Goal: Transaction & Acquisition: Purchase product/service

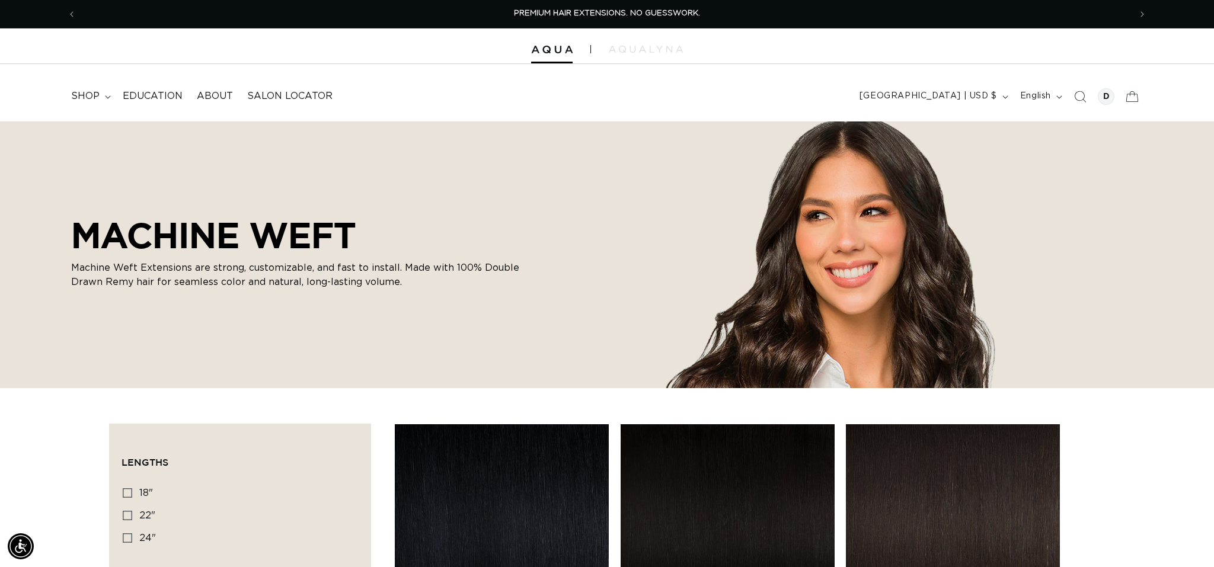
click at [122, 487] on div "Lengths 18" 18" (41 products) 22" 22" (33 products) 24" 24" (27 products)" at bounding box center [240, 525] width 237 height 92
click at [124, 491] on icon at bounding box center [127, 492] width 9 height 9
click at [124, 491] on input "18" 18" (41 products)" at bounding box center [127, 492] width 9 height 9
checkbox input "true"
click at [89, 88] on summary "shop" at bounding box center [90, 96] width 52 height 27
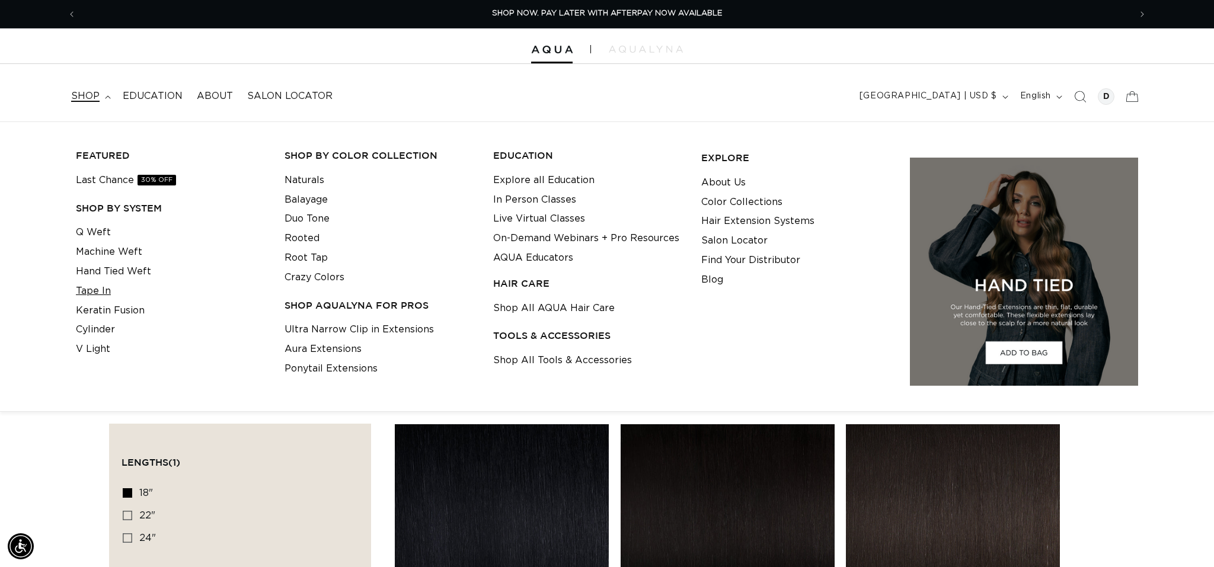
click at [91, 294] on link "Tape In" at bounding box center [93, 292] width 35 height 20
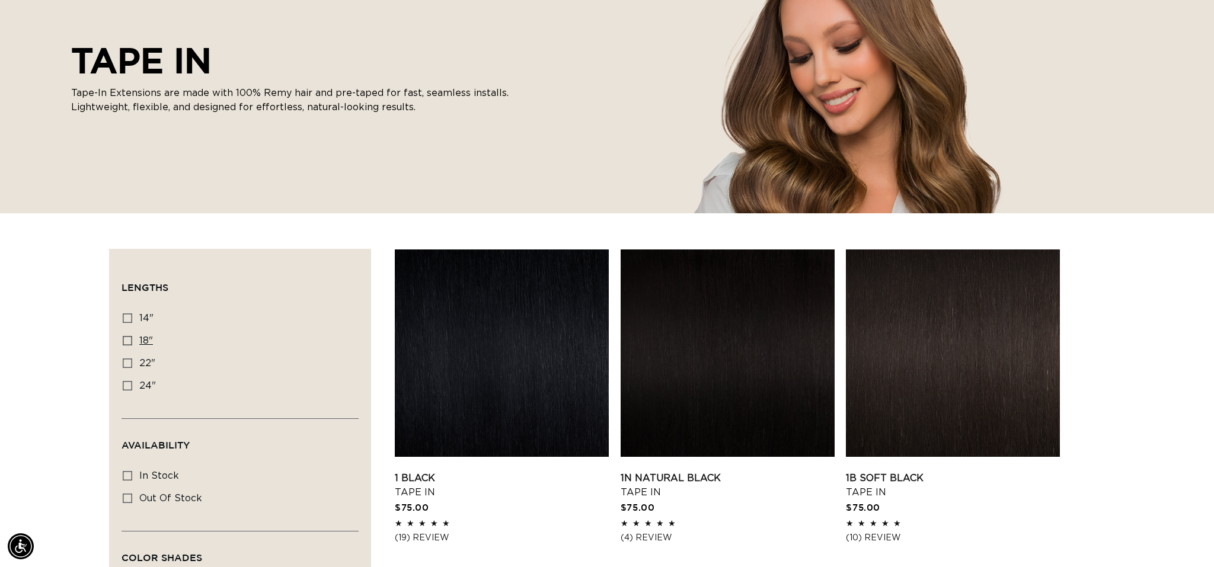
drag, startPoint x: 130, startPoint y: 340, endPoint x: 150, endPoint y: 346, distance: 20.4
click at [130, 340] on icon at bounding box center [127, 340] width 9 height 9
click at [130, 340] on input "18" 18" (49 products)" at bounding box center [127, 340] width 9 height 9
checkbox input "true"
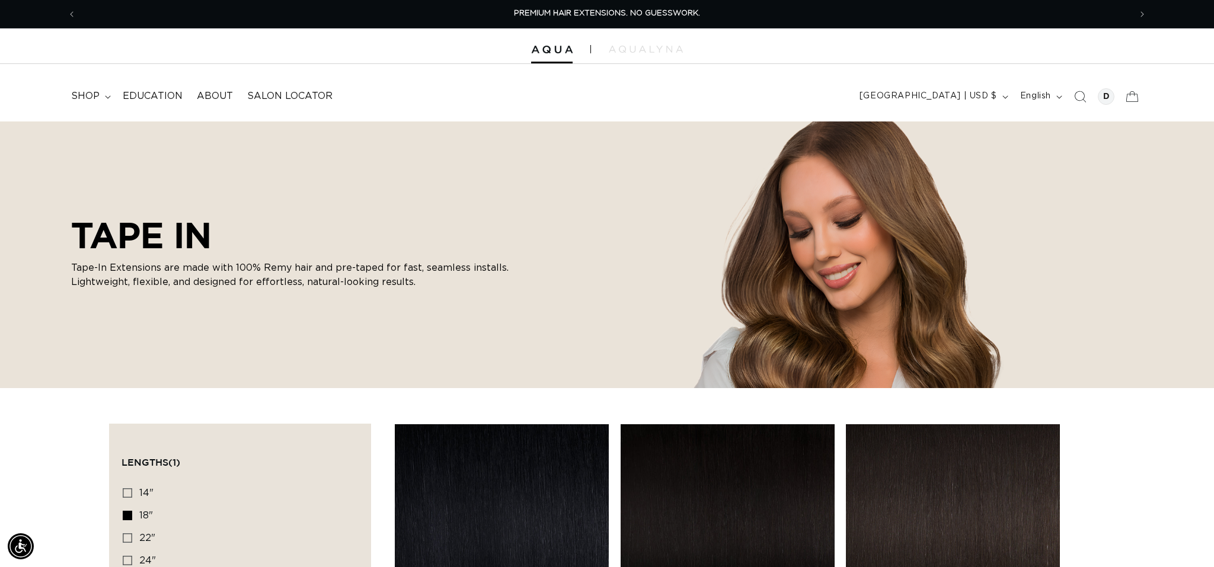
click at [1091, 99] on span "Search" at bounding box center [1080, 97] width 26 height 26
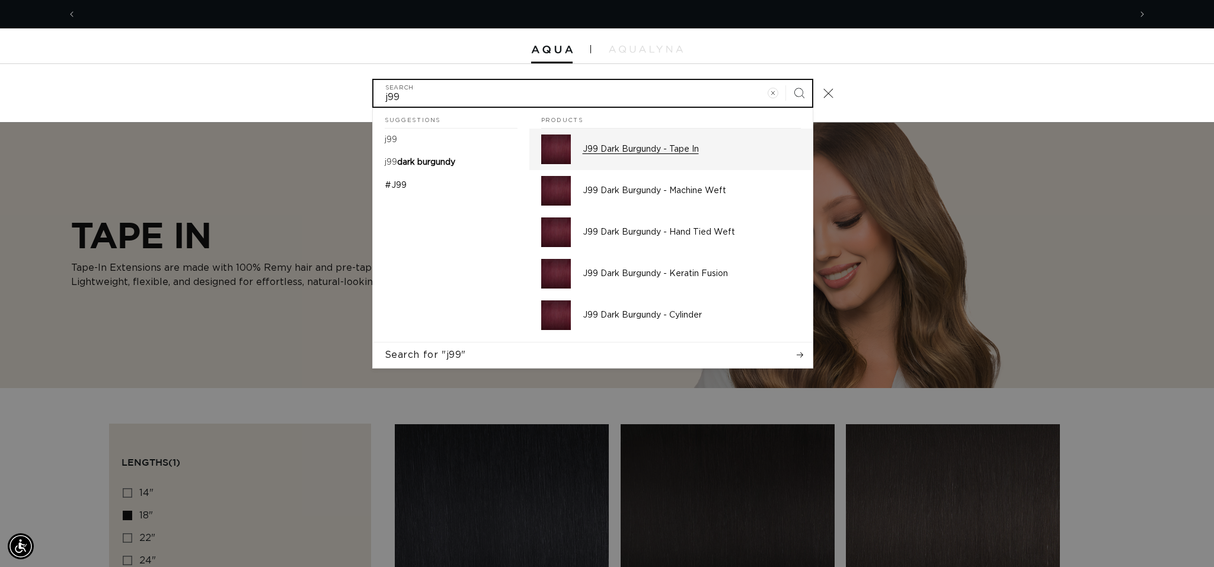
scroll to position [0, 2108]
type input "j99"
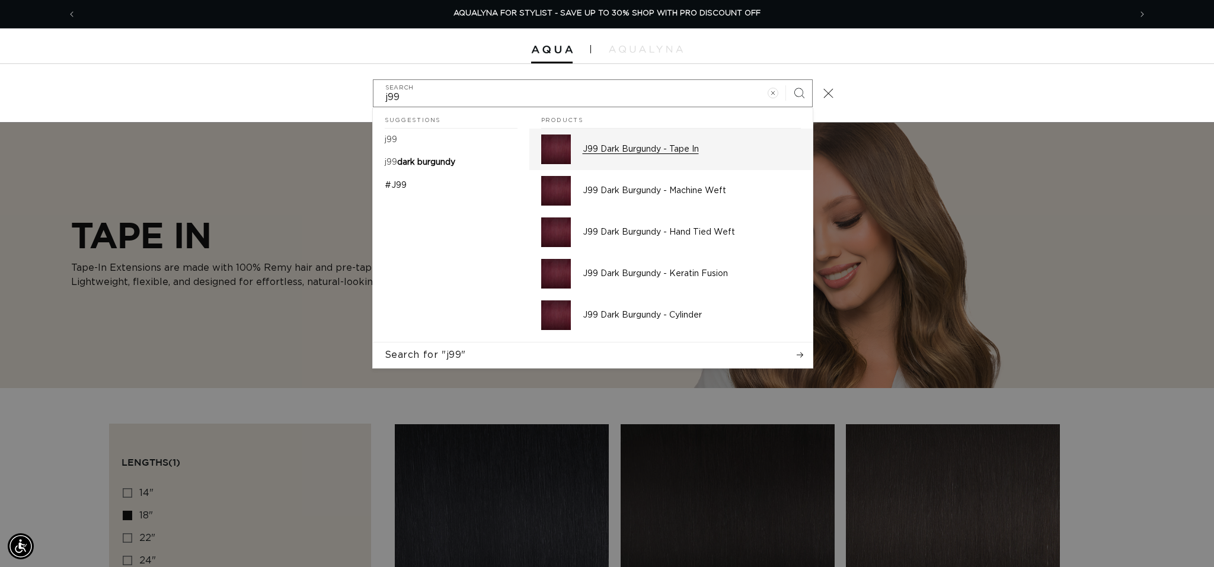
click at [678, 153] on p "J99 Dark Burgundy - Tape In" at bounding box center [692, 149] width 218 height 11
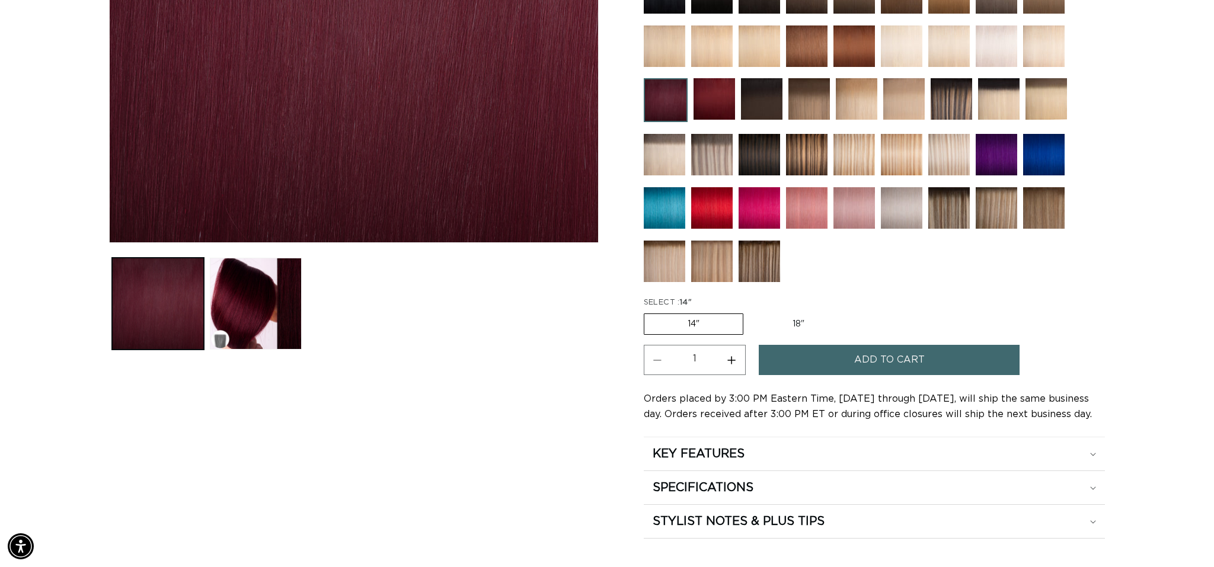
scroll to position [408, 0]
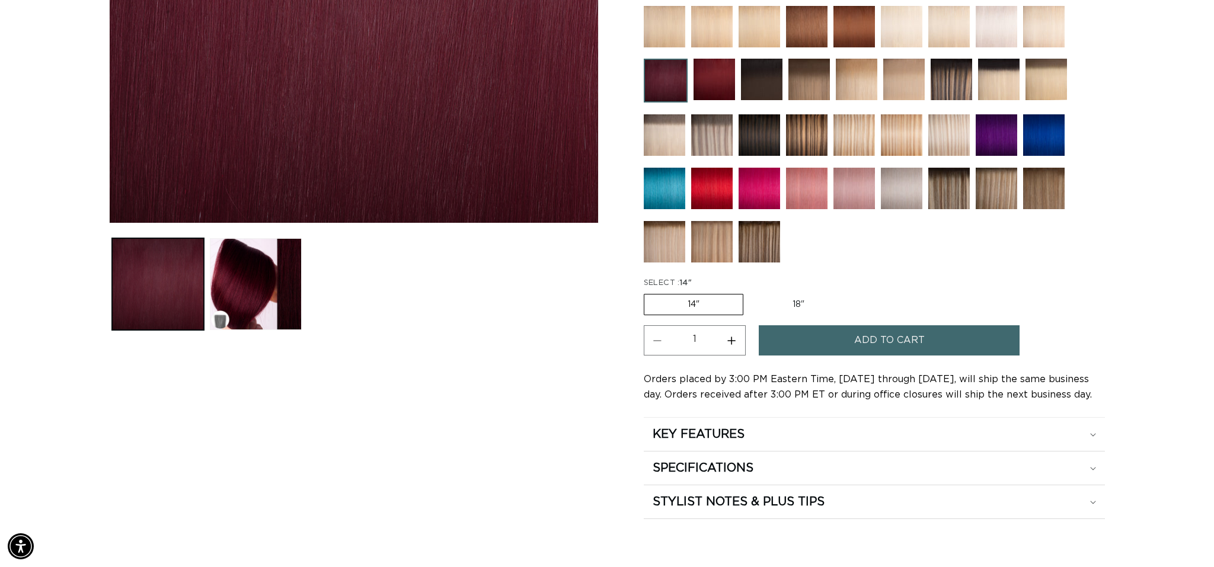
click at [681, 311] on label "14" Variant sold out or unavailable" at bounding box center [694, 304] width 100 height 21
click at [647, 292] on input "14" Variant sold out or unavailable" at bounding box center [647, 292] width 1 height 1
click at [682, 304] on label "14" Variant sold out or unavailable" at bounding box center [694, 304] width 100 height 21
click at [647, 292] on input "14" Variant sold out or unavailable" at bounding box center [647, 292] width 1 height 1
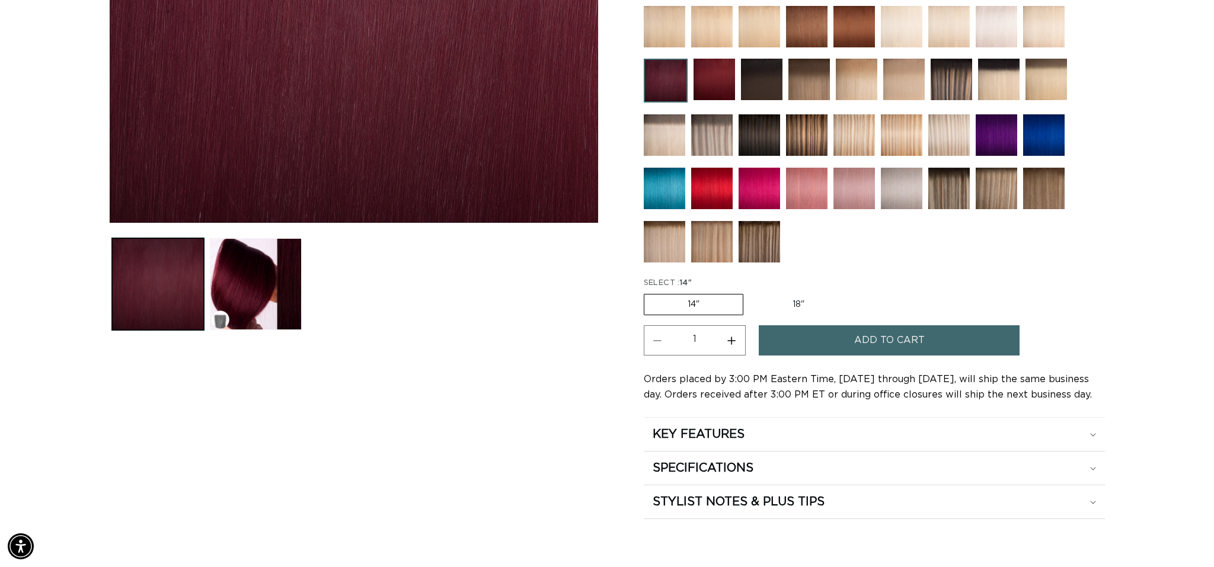
click at [742, 299] on label "14" Variant sold out or unavailable" at bounding box center [694, 304] width 100 height 21
click at [647, 292] on input "14" Variant sold out or unavailable" at bounding box center [647, 292] width 1 height 1
click at [815, 304] on label "18" Variant sold out or unavailable" at bounding box center [798, 305] width 98 height 20
click at [750, 292] on input "18" Variant sold out or unavailable" at bounding box center [749, 292] width 1 height 1
radio input "true"
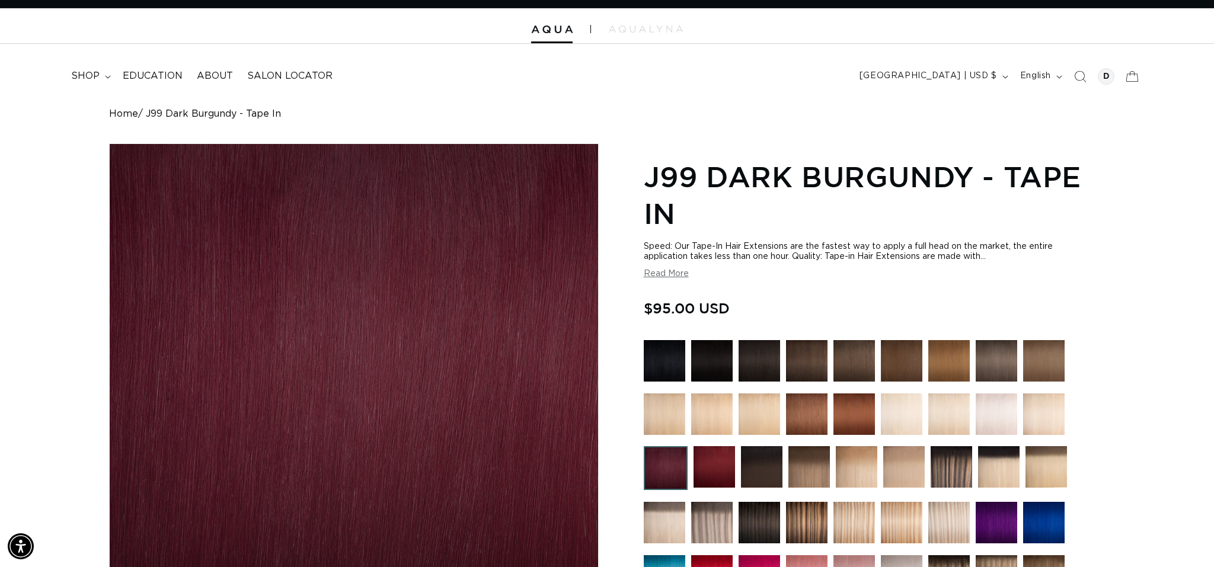
scroll to position [0, 1054]
drag, startPoint x: 681, startPoint y: 269, endPoint x: 688, endPoint y: 273, distance: 8.2
click at [681, 270] on button "Read More" at bounding box center [666, 274] width 45 height 10
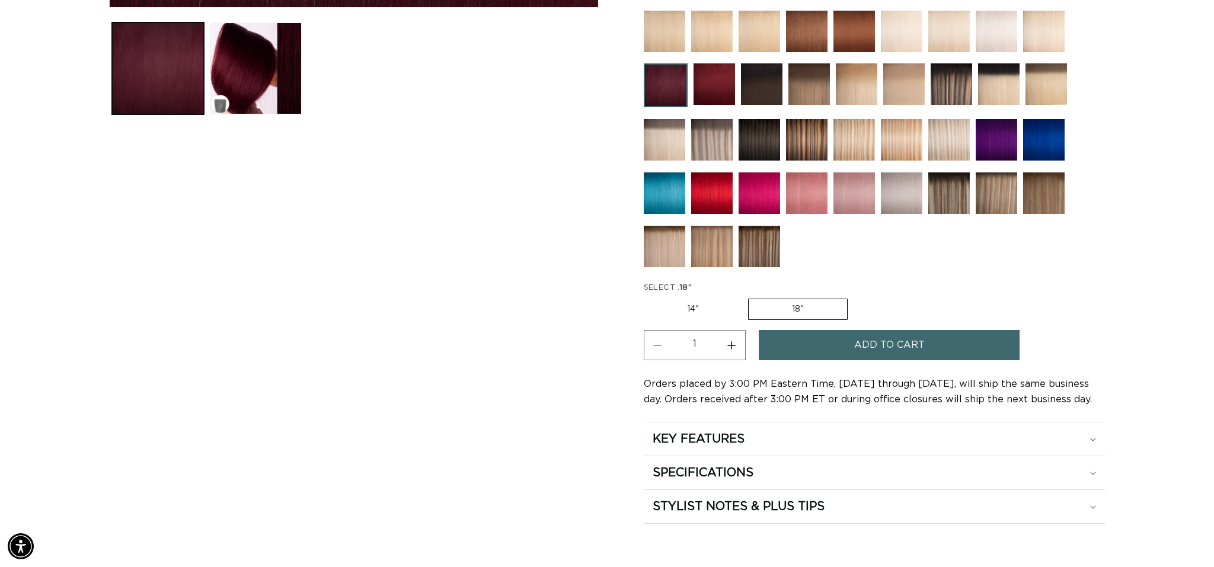
scroll to position [627, 0]
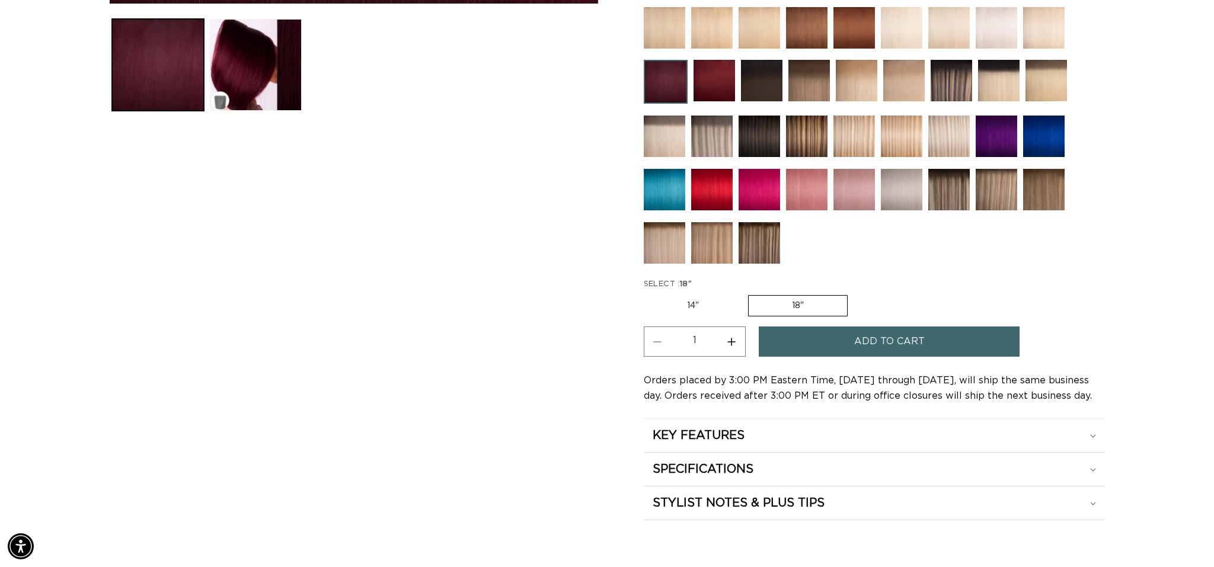
click at [908, 342] on span "Add to cart" at bounding box center [889, 342] width 71 height 30
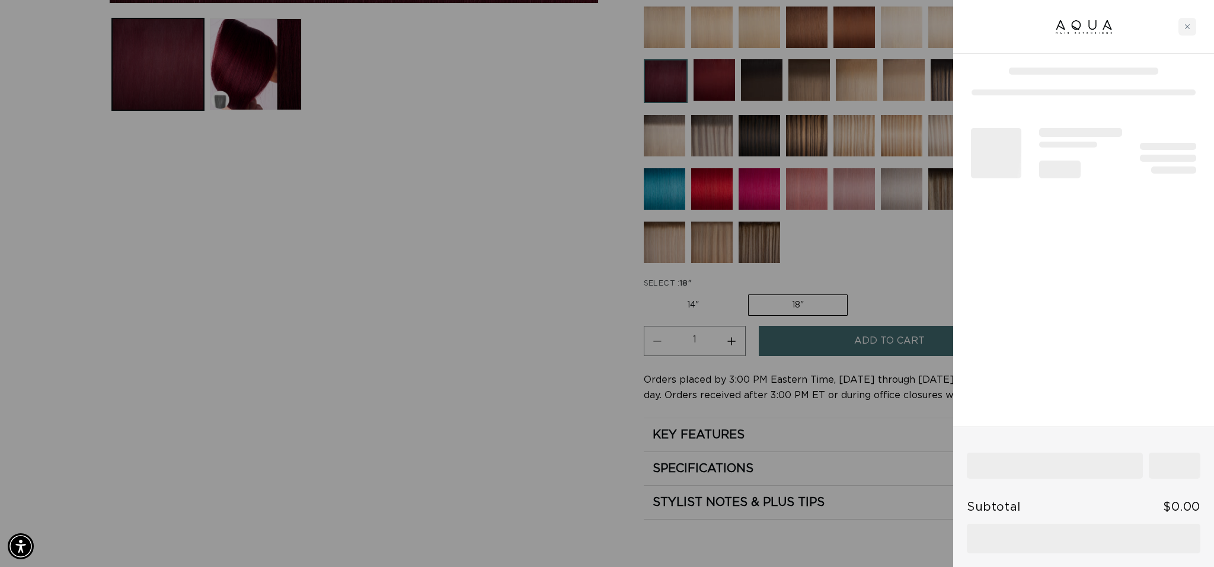
scroll to position [0, 0]
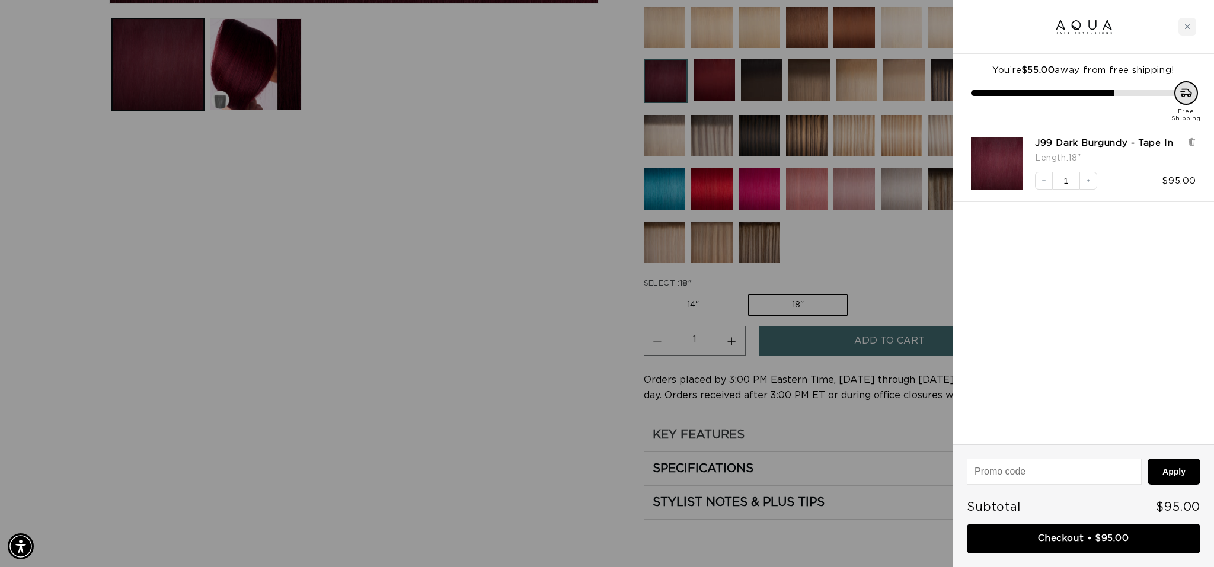
click at [726, 433] on div at bounding box center [607, 283] width 1214 height 567
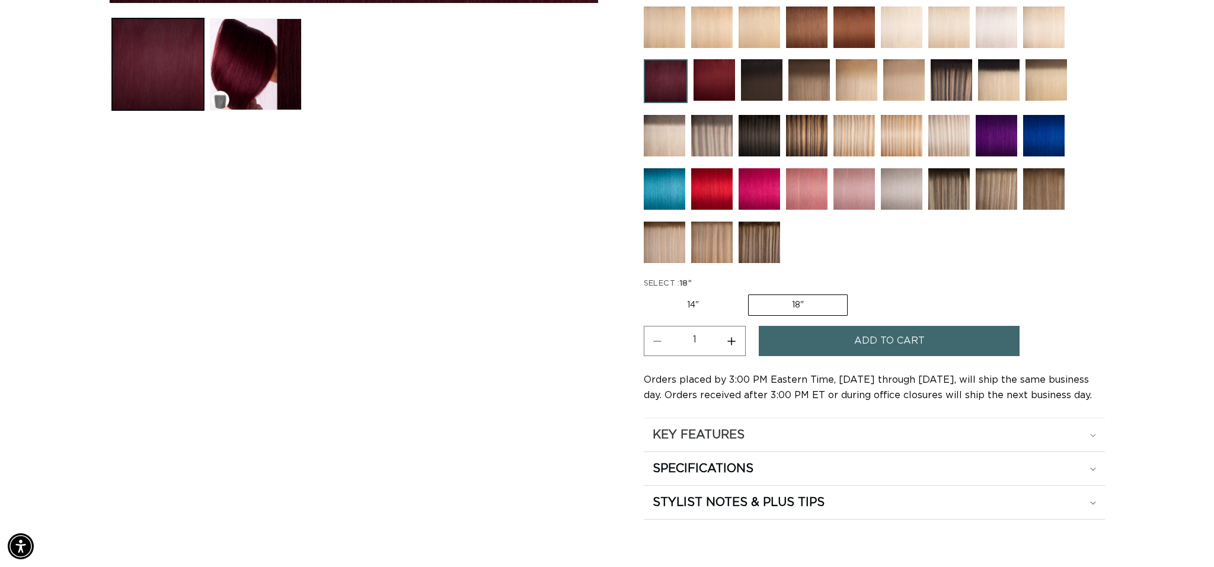
click at [726, 433] on h2 "KEY FEATURES" at bounding box center [699, 434] width 92 height 15
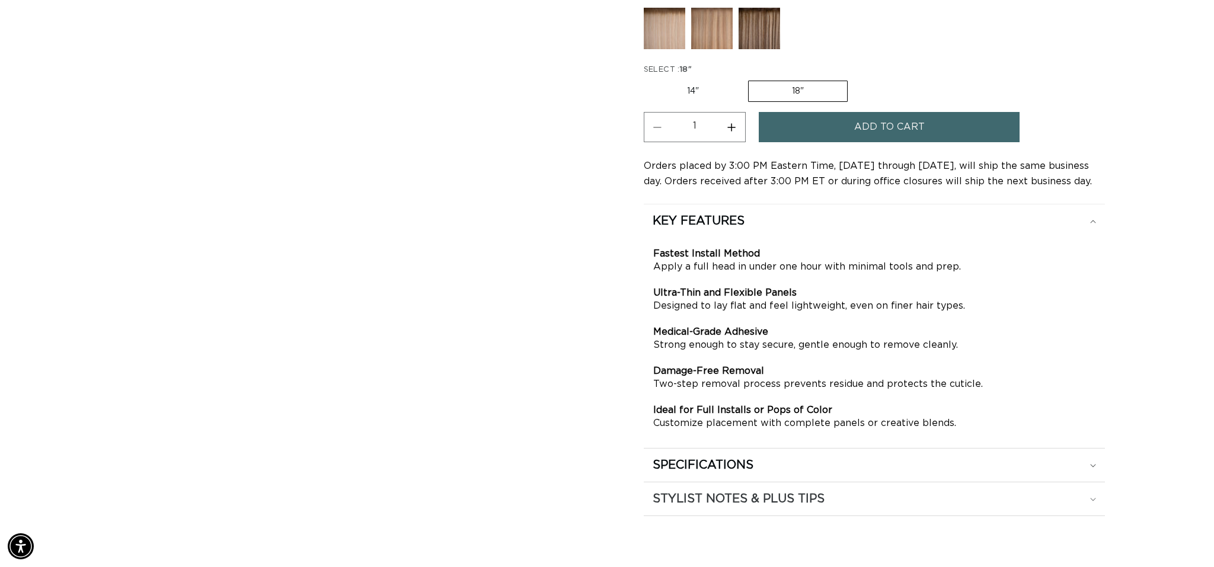
drag, startPoint x: 1084, startPoint y: 464, endPoint x: 1061, endPoint y: 465, distance: 22.5
click at [1084, 229] on div "SPECIFICATIONS" at bounding box center [874, 220] width 443 height 15
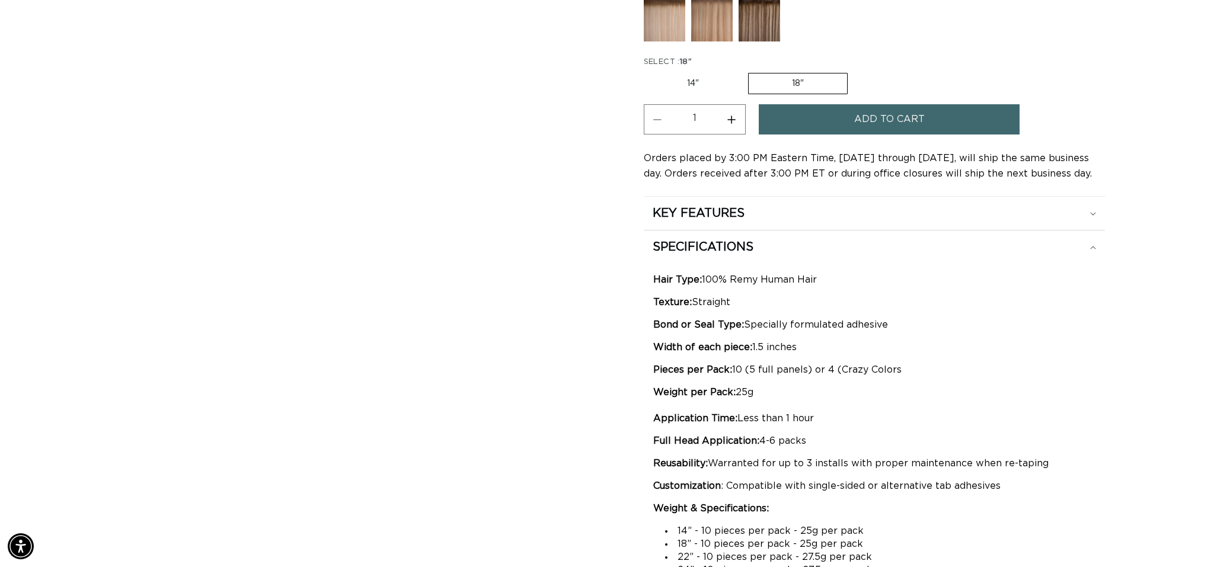
drag, startPoint x: 826, startPoint y: 118, endPoint x: 883, endPoint y: 159, distance: 70.1
click at [827, 118] on button "Add to cart" at bounding box center [889, 119] width 261 height 30
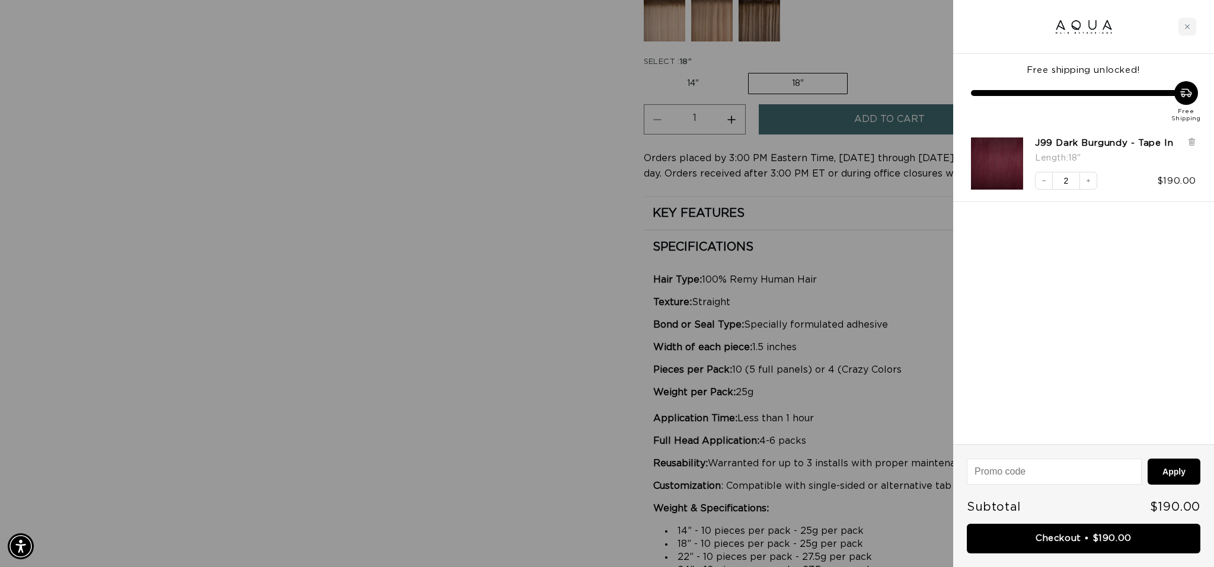
click at [836, 325] on div at bounding box center [607, 283] width 1214 height 567
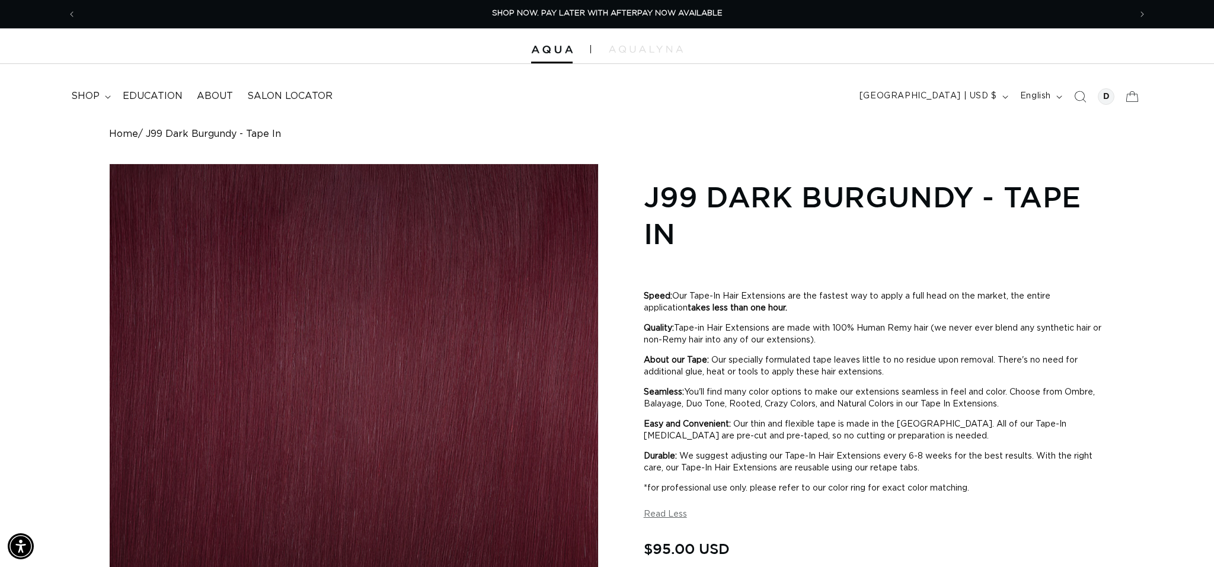
click at [1140, 94] on icon at bounding box center [1132, 97] width 26 height 26
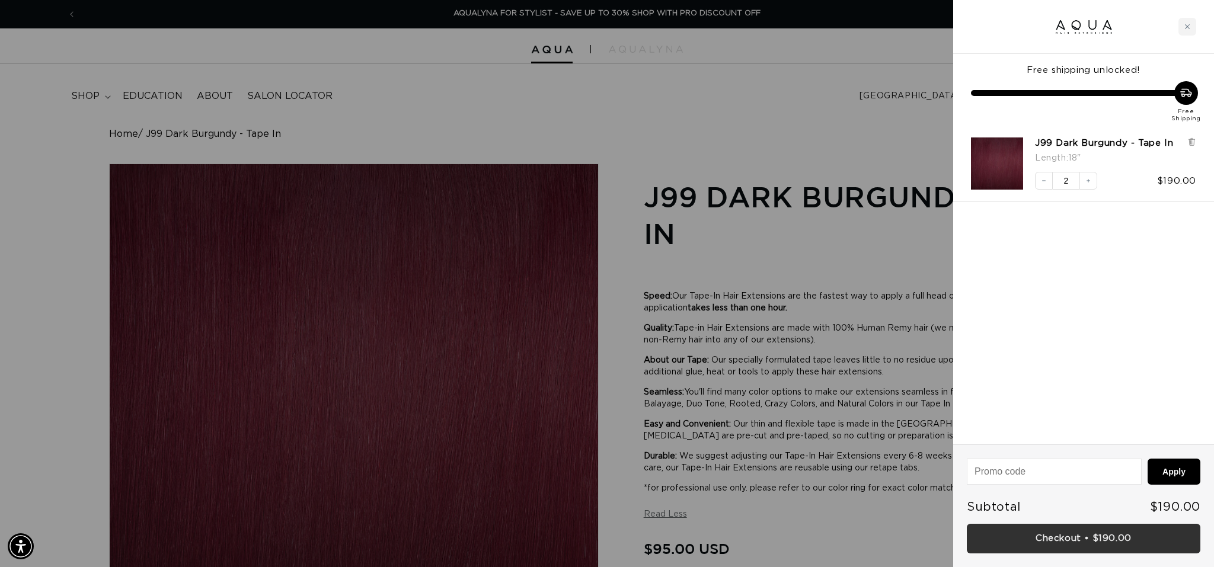
click at [1127, 541] on link "Checkout • $190.00" at bounding box center [1084, 539] width 234 height 30
